Goal: Task Accomplishment & Management: Complete application form

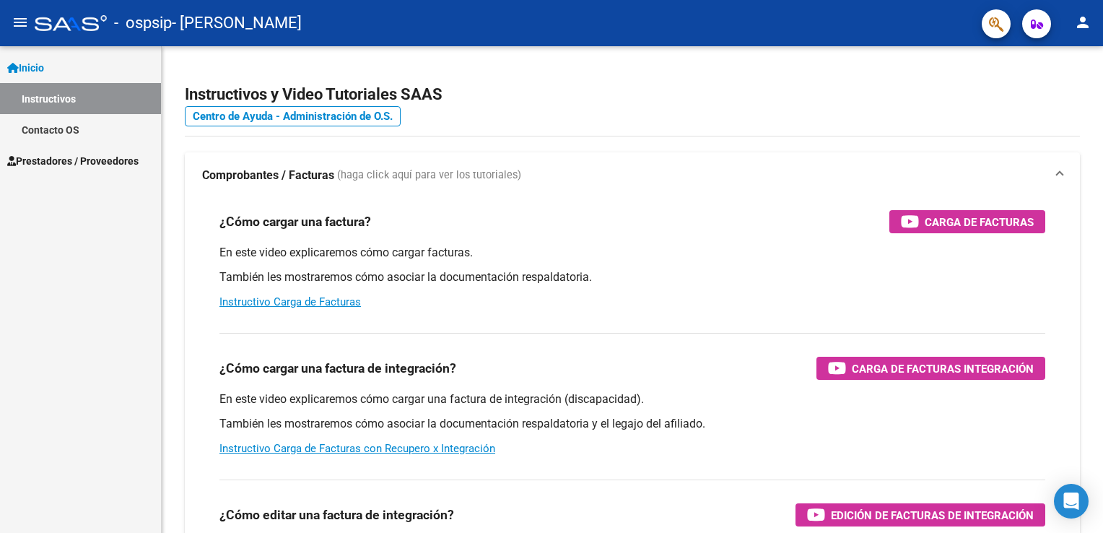
click at [102, 165] on span "Prestadores / Proveedores" at bounding box center [72, 161] width 131 height 16
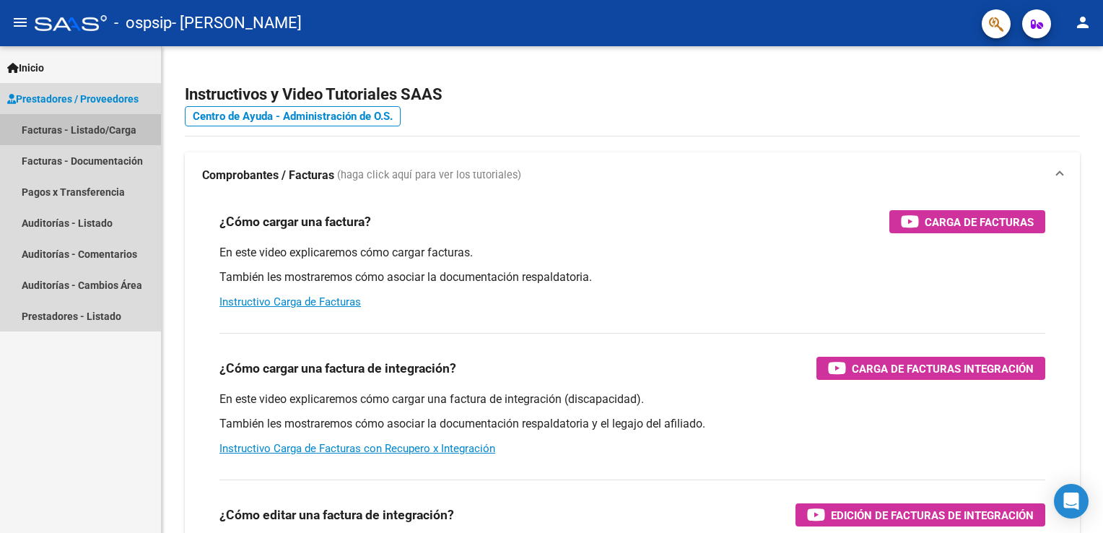
click at [106, 130] on link "Facturas - Listado/Carga" at bounding box center [80, 129] width 161 height 31
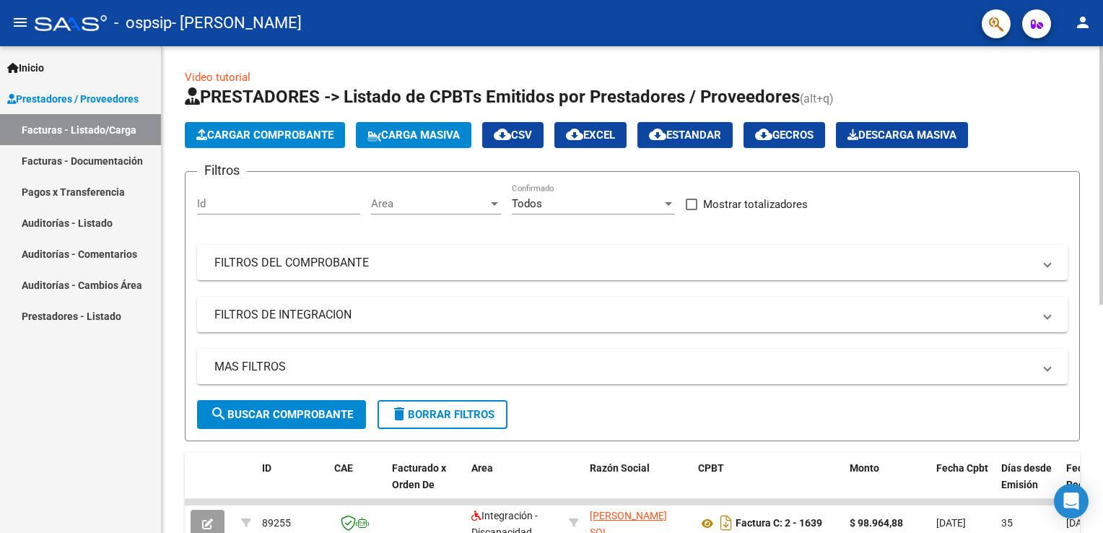
click at [306, 131] on span "Cargar Comprobante" at bounding box center [264, 134] width 137 height 13
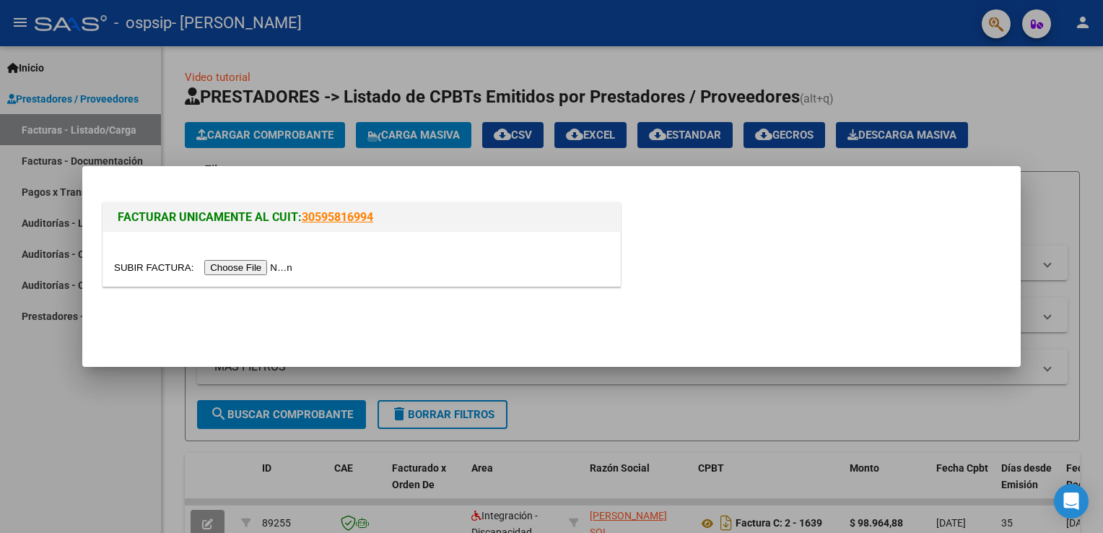
click at [222, 271] on input "file" at bounding box center [205, 267] width 183 height 15
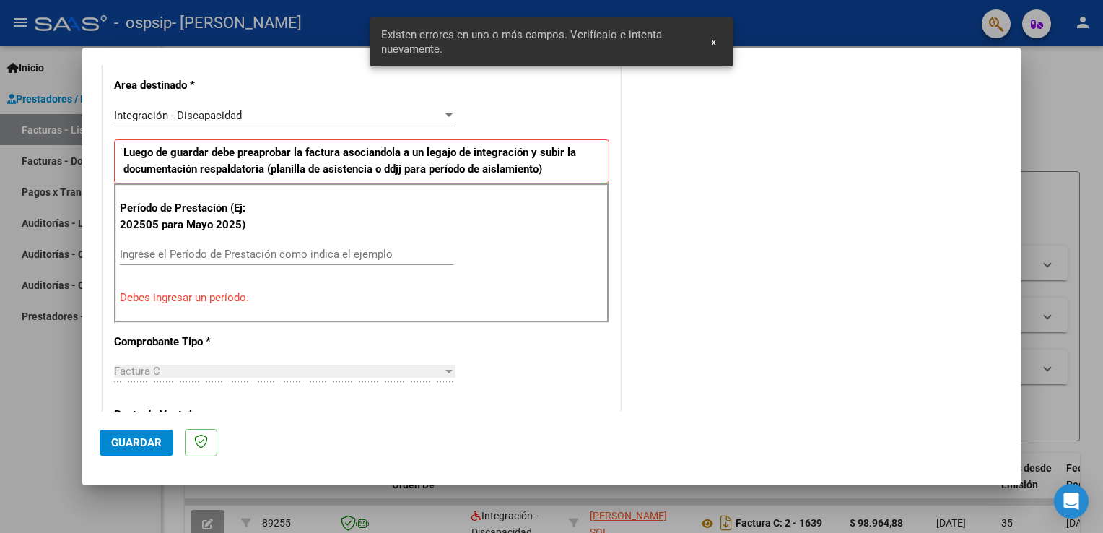
scroll to position [328, 0]
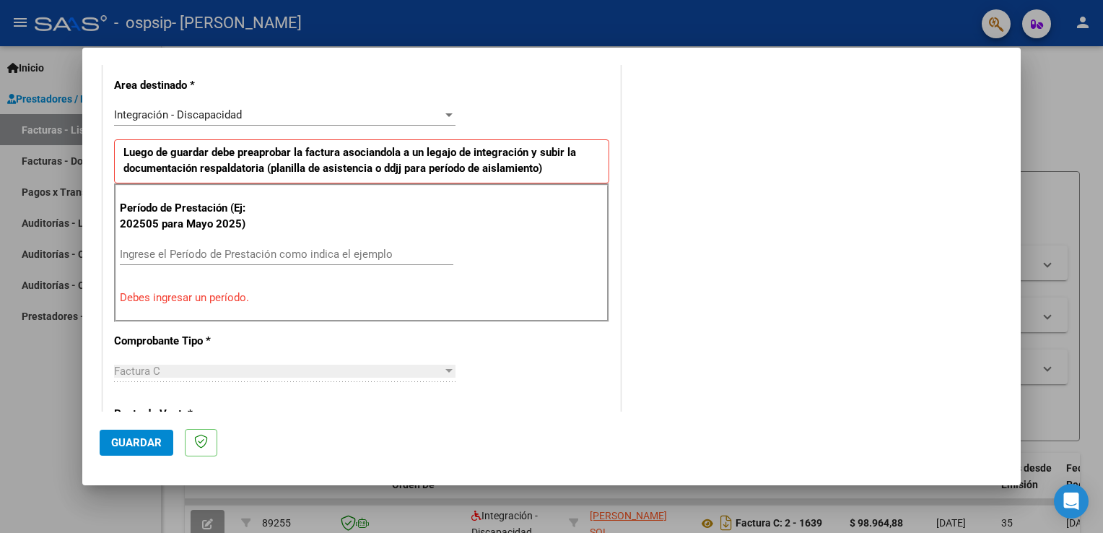
click at [308, 253] on input "Ingrese el Período de Prestación como indica el ejemplo" at bounding box center [286, 254] width 333 height 13
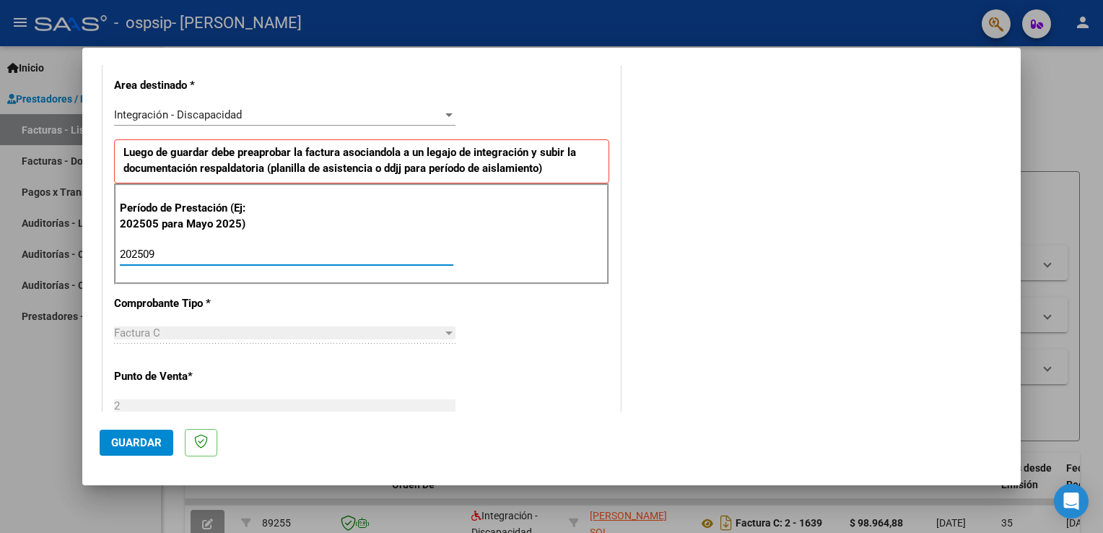
type input "202509"
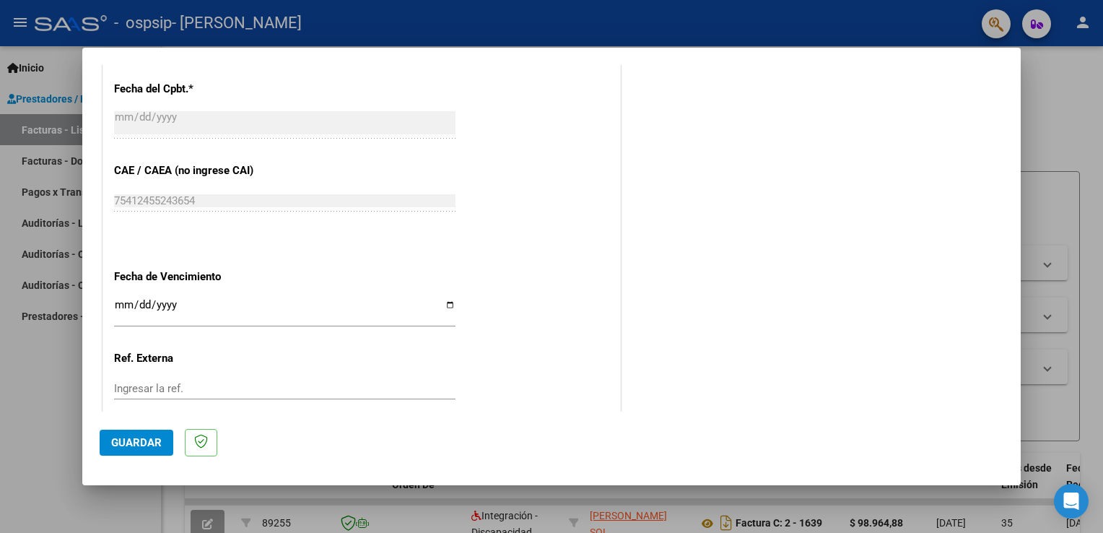
scroll to position [845, 0]
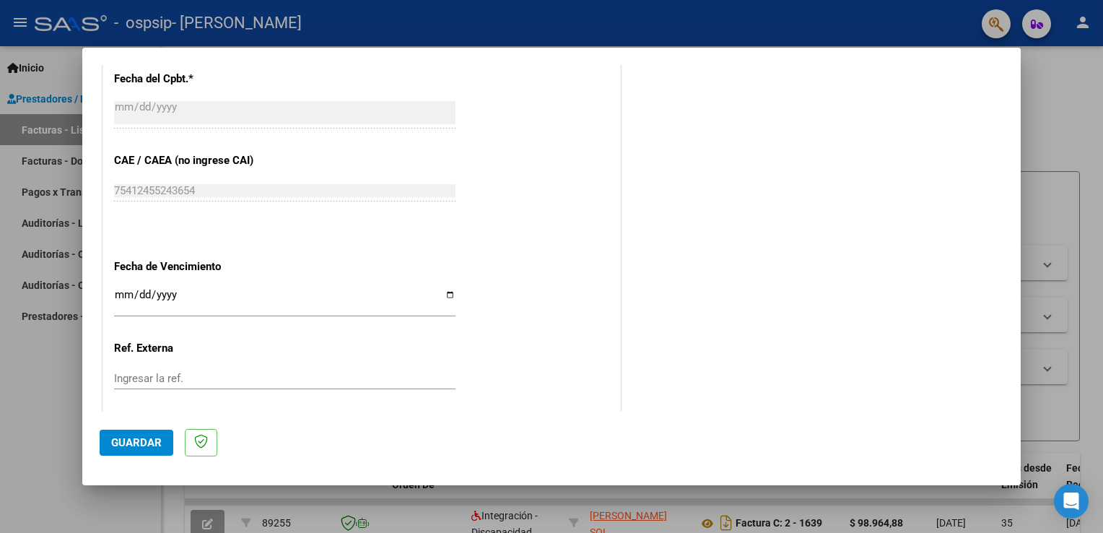
click at [325, 303] on input "Ingresar la fecha" at bounding box center [284, 300] width 341 height 23
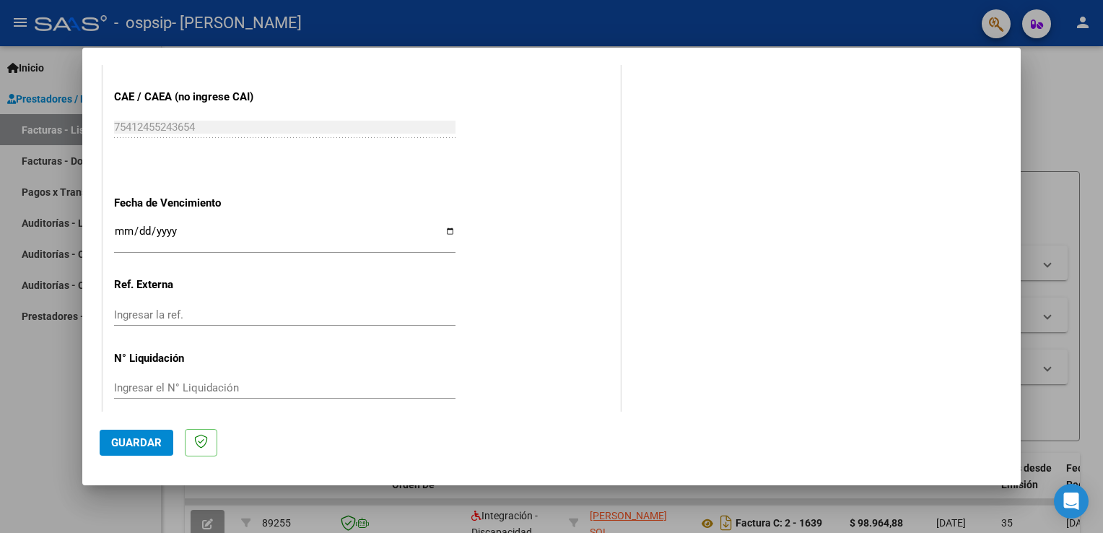
scroll to position [922, 0]
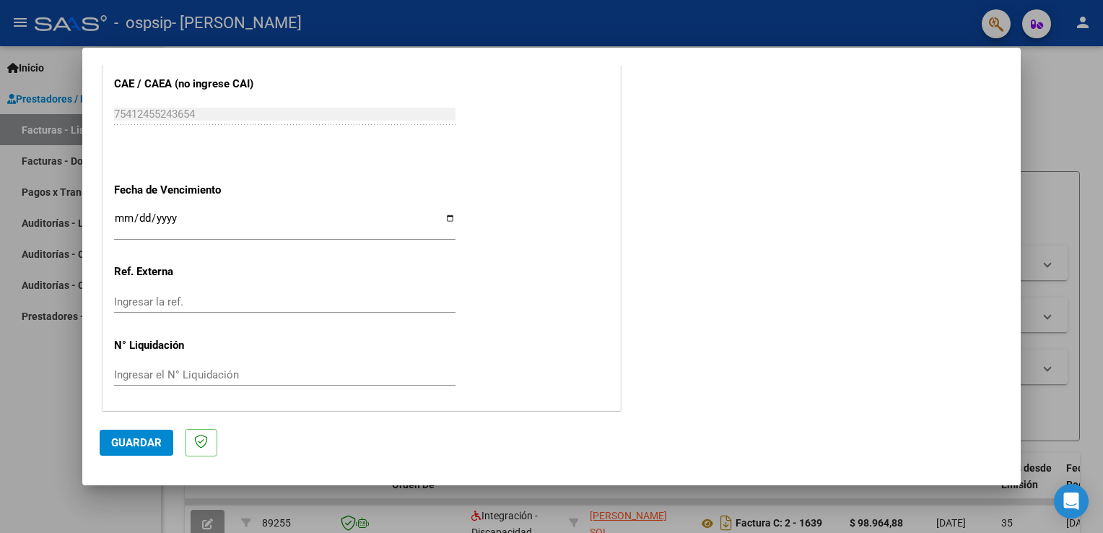
click at [156, 446] on span "Guardar" at bounding box center [136, 442] width 51 height 13
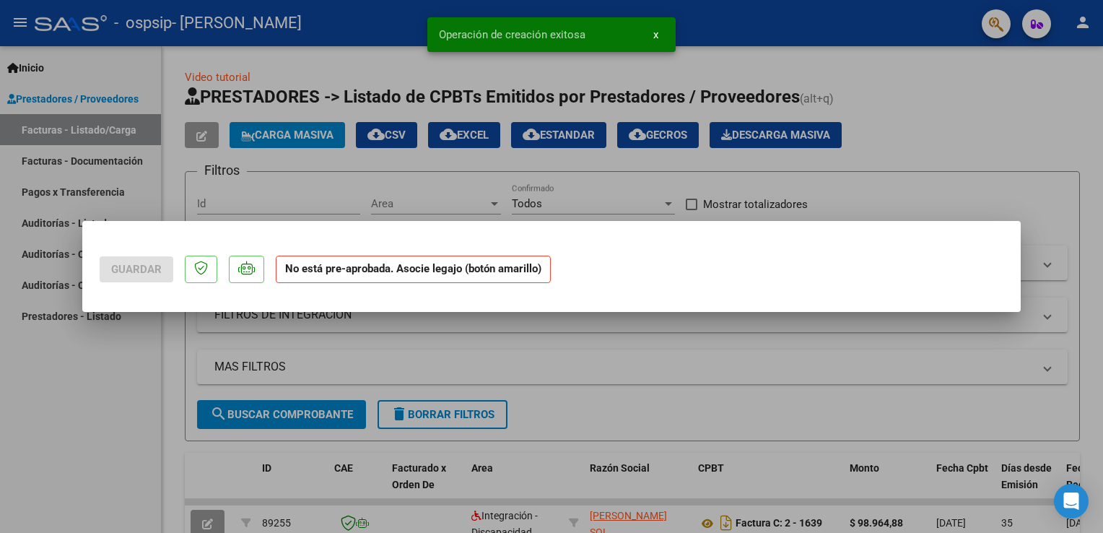
scroll to position [0, 0]
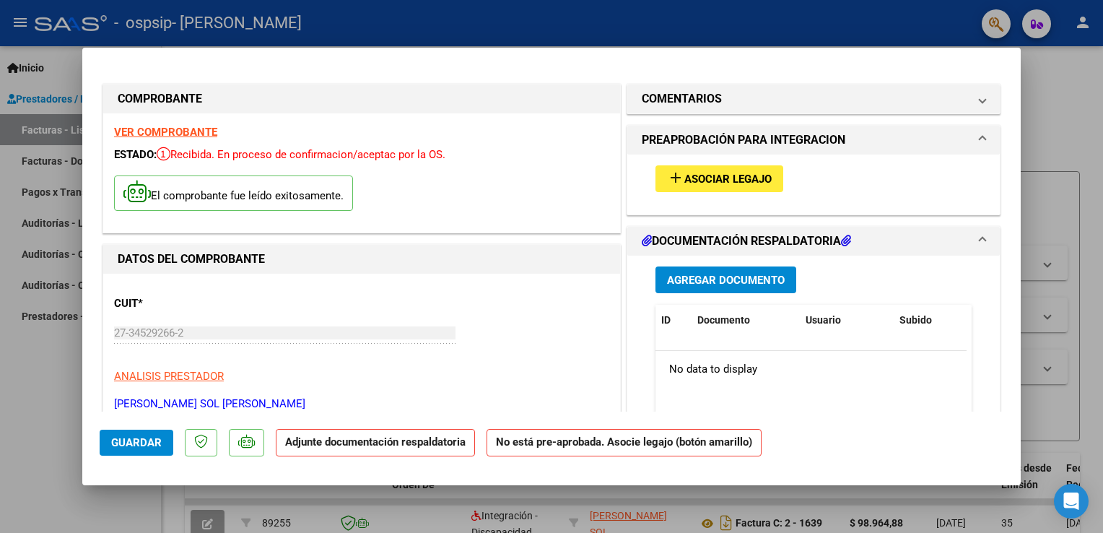
click at [668, 185] on mat-icon "add" at bounding box center [675, 177] width 17 height 17
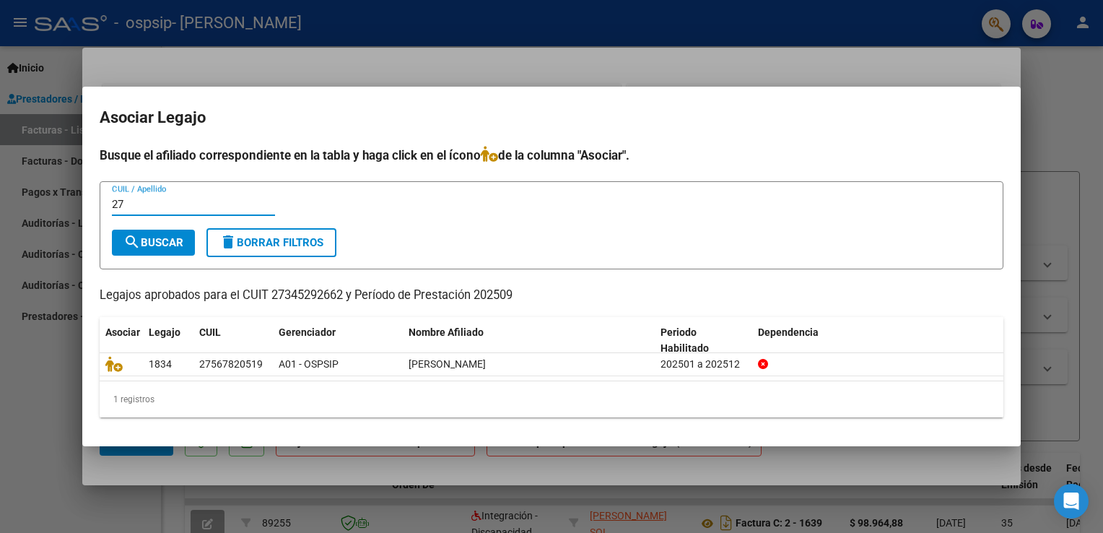
type input "2"
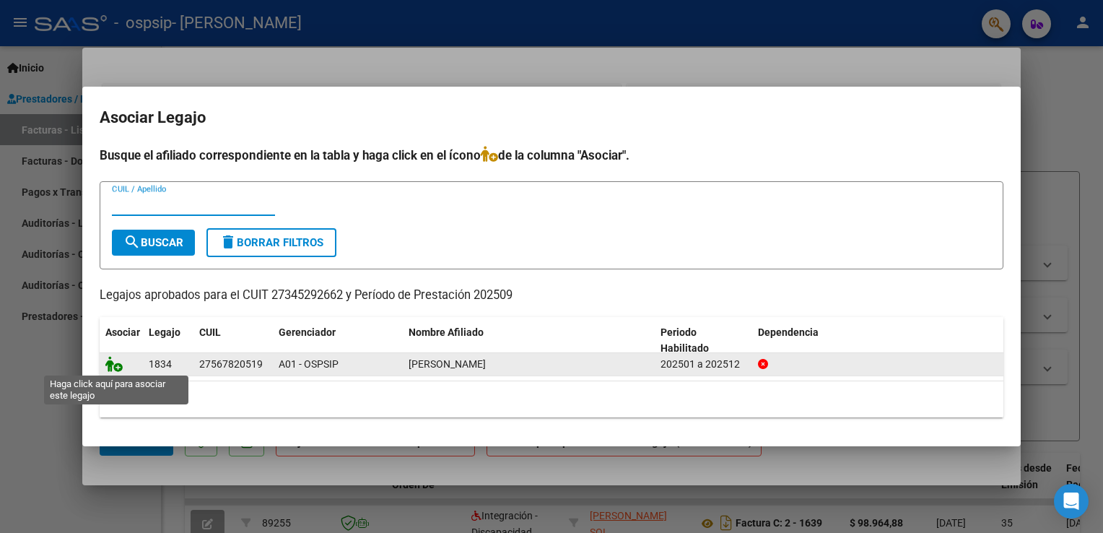
click at [112, 369] on icon at bounding box center [113, 364] width 17 height 16
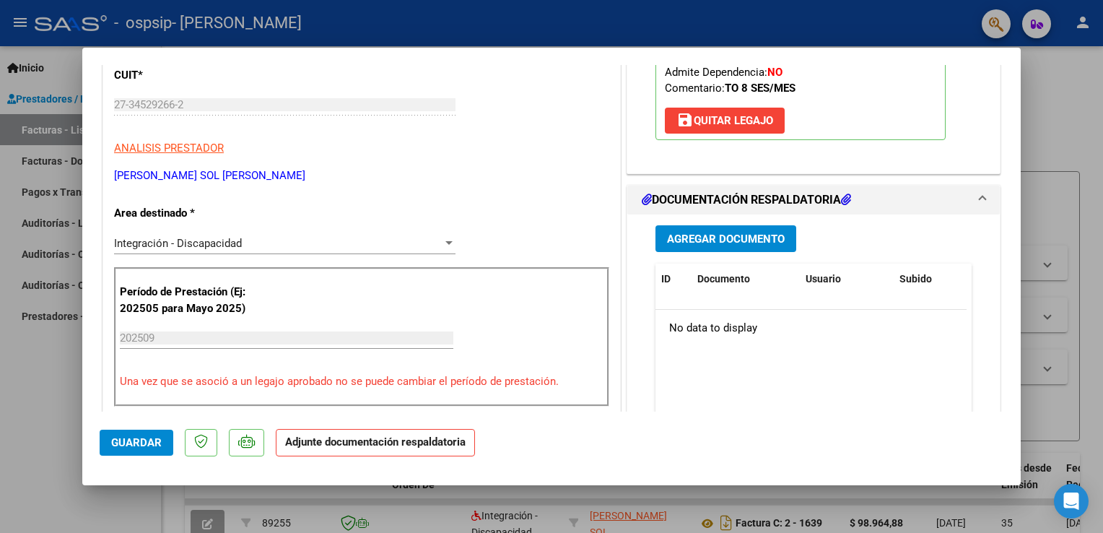
scroll to position [228, 0]
click at [704, 232] on span "Agregar Documento" at bounding box center [726, 238] width 118 height 13
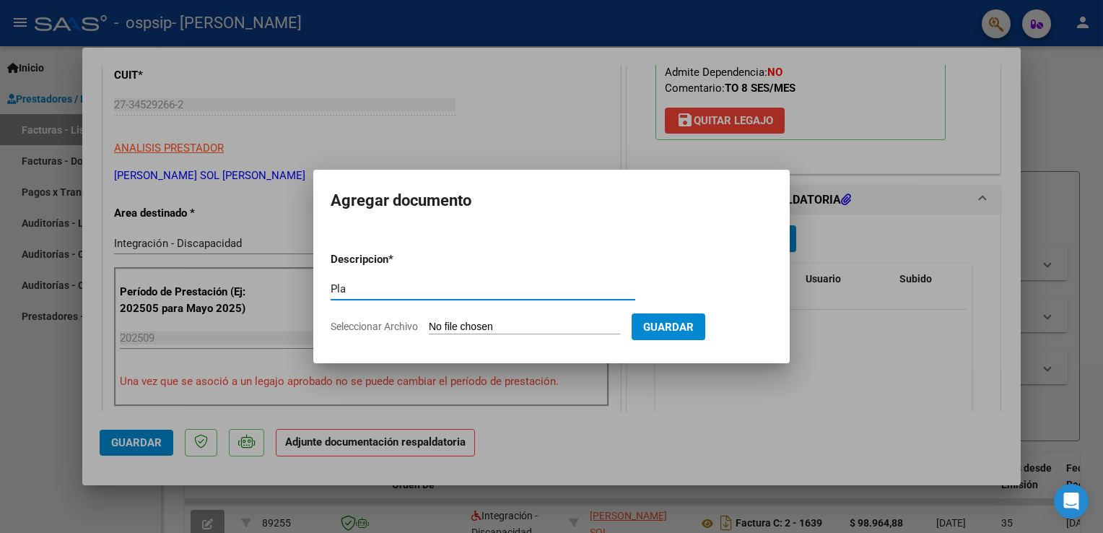
type input "Planilla de asistencia"
click at [466, 328] on input "Seleccionar Archivo" at bounding box center [524, 327] width 191 height 14
type input "C:\fakepath\[PERSON_NAME] asistencia [DATE].pdf"
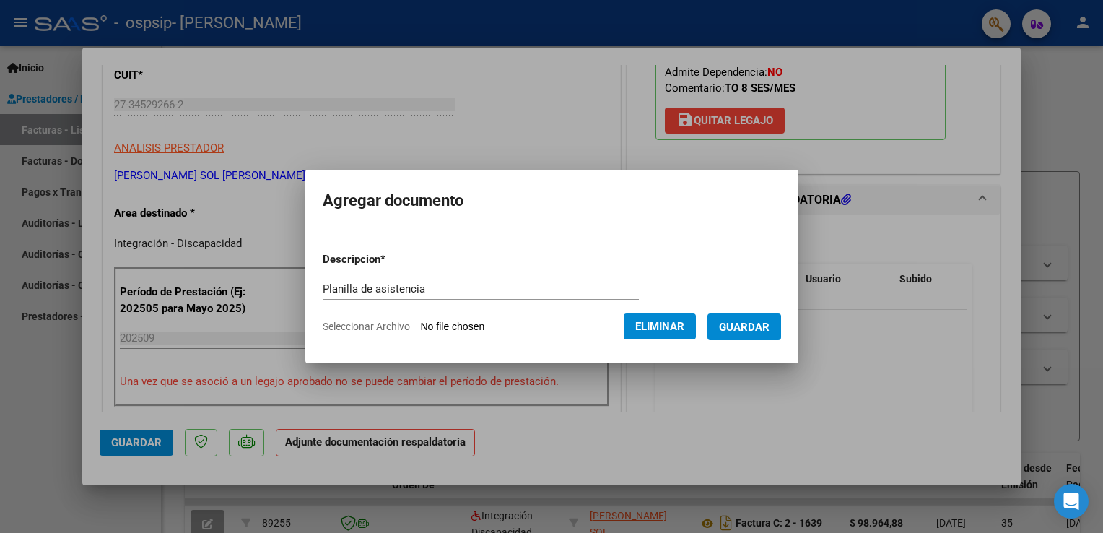
click at [755, 333] on span "Guardar" at bounding box center [744, 326] width 51 height 13
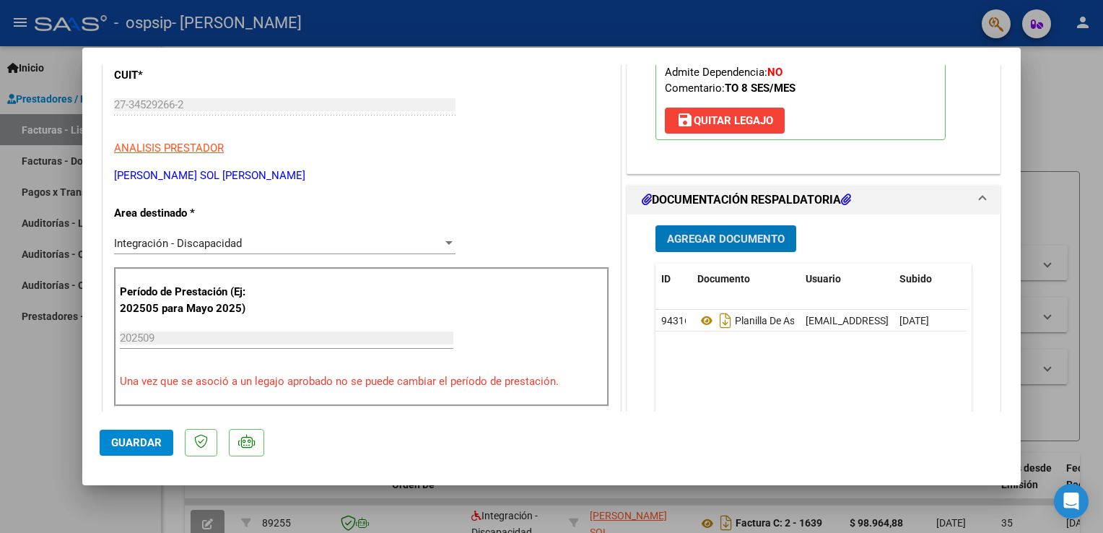
click at [737, 244] on span "Agregar Documento" at bounding box center [726, 238] width 118 height 13
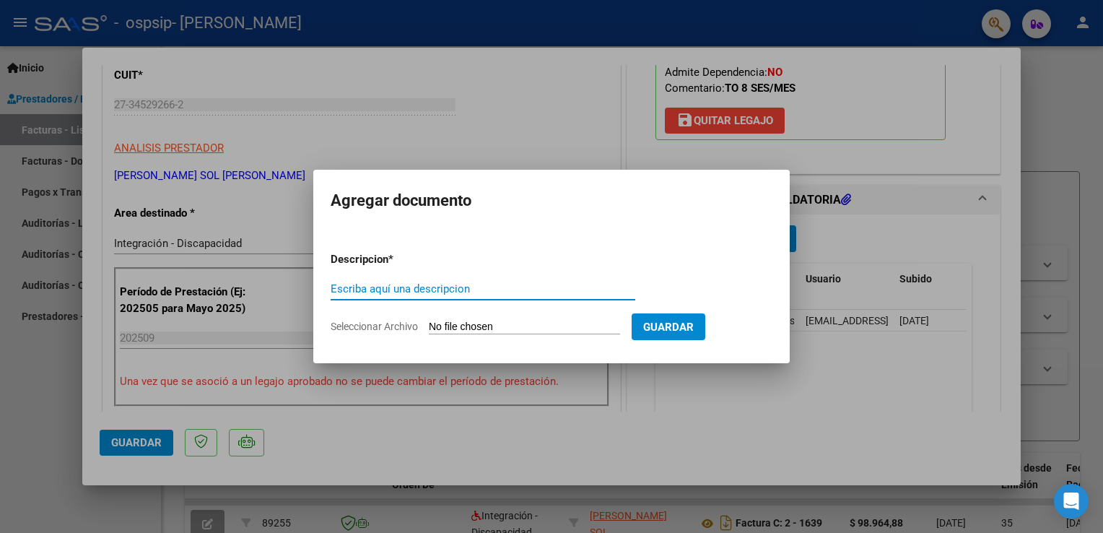
click at [453, 333] on input "Seleccionar Archivo" at bounding box center [524, 327] width 191 height 14
type input "C:\fakepath\[PERSON_NAME] T.O. AUTORIZACION 2025 SEGUN RESOLUCION 360 22_firmad…"
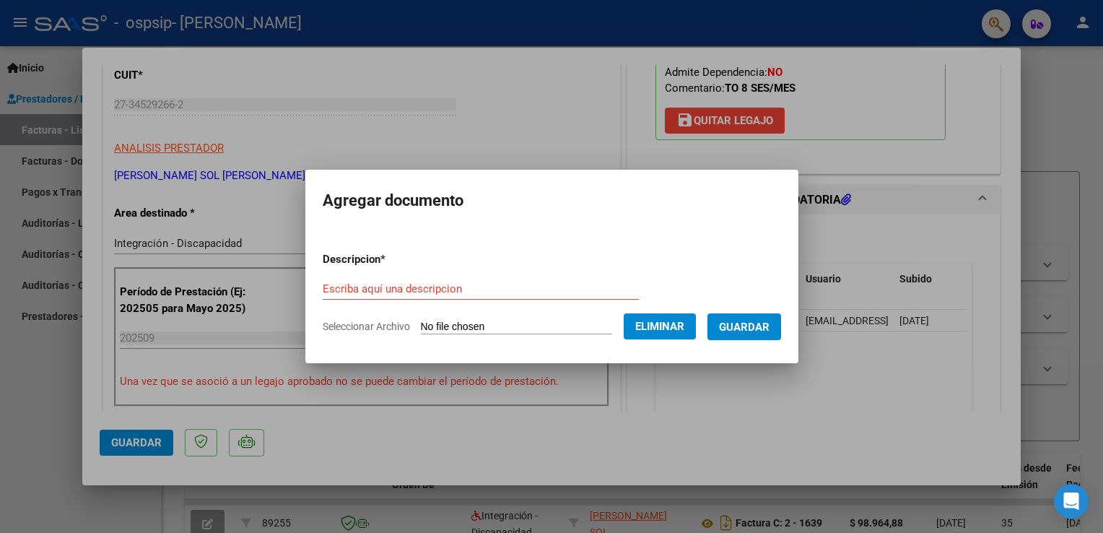
click at [450, 279] on div "Escriba aquí una descripcion" at bounding box center [481, 289] width 316 height 22
type input "Autorización"
click at [761, 324] on span "Guardar" at bounding box center [744, 326] width 51 height 13
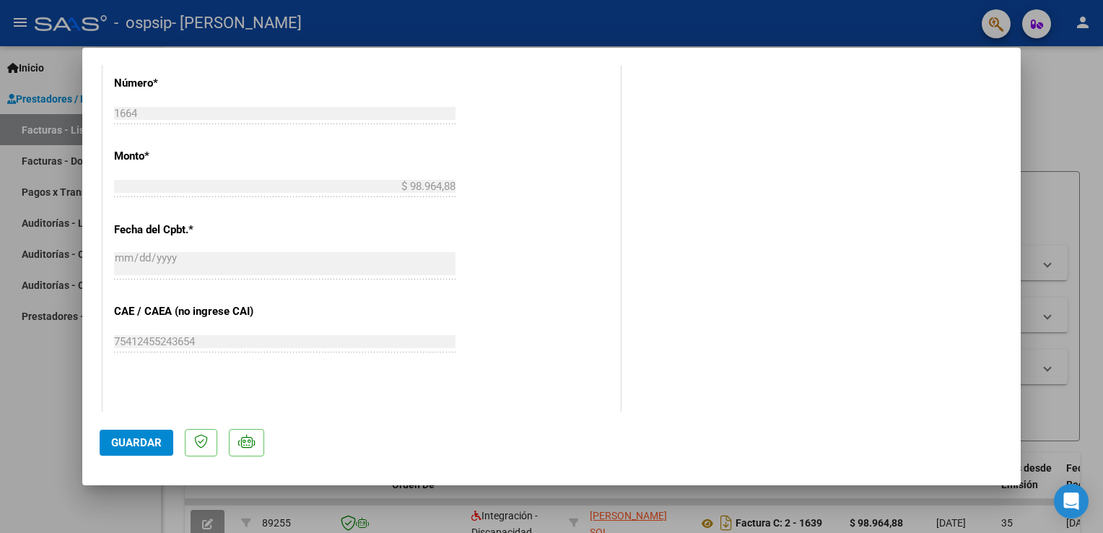
scroll to position [889, 0]
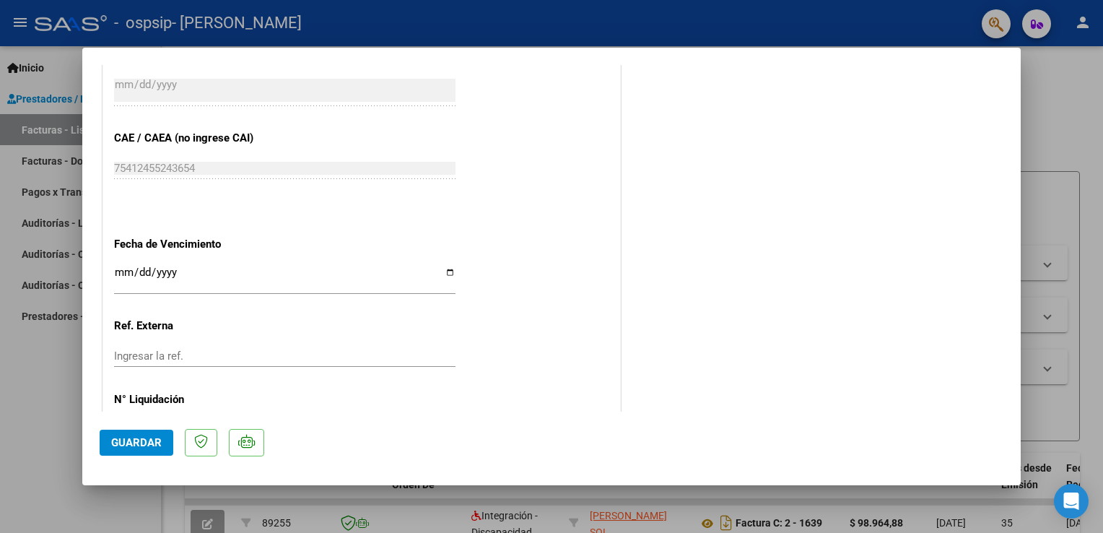
click at [138, 440] on span "Guardar" at bounding box center [136, 442] width 51 height 13
click at [1082, 124] on div at bounding box center [551, 266] width 1103 height 533
type input "$ 0,00"
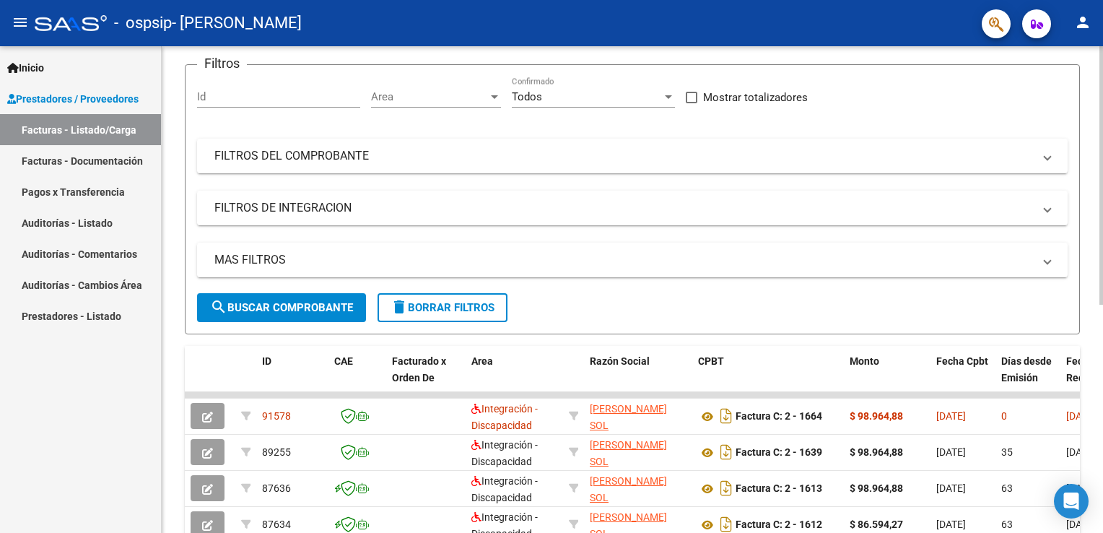
scroll to position [0, 0]
